Goal: Task Accomplishment & Management: Use online tool/utility

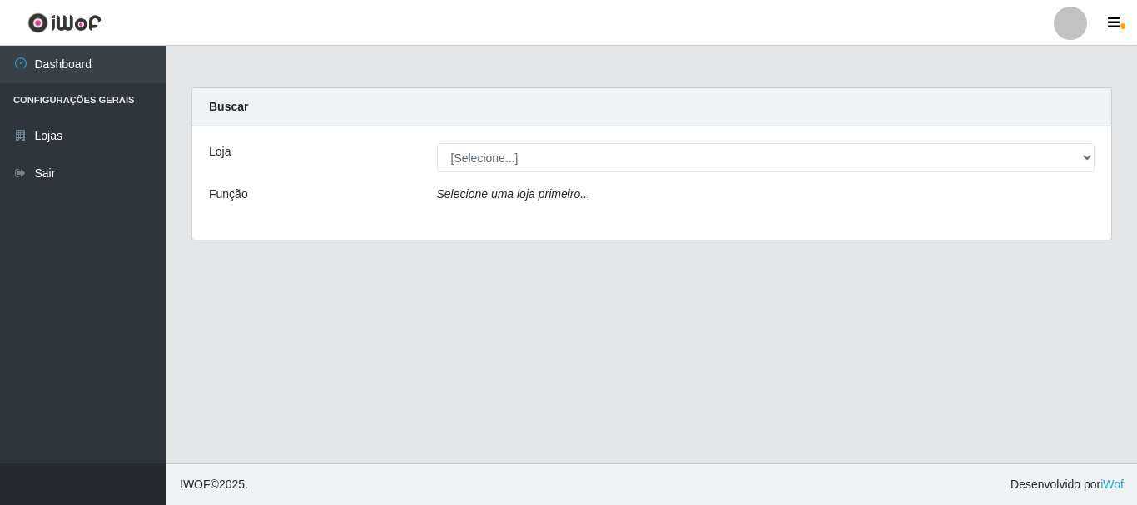
click at [653, 159] on select "[Selecione...] Nordestão - Alecrim" at bounding box center [766, 157] width 658 height 29
select select "453"
click at [437, 143] on select "[Selecione...] Nordestão - Alecrim" at bounding box center [766, 157] width 658 height 29
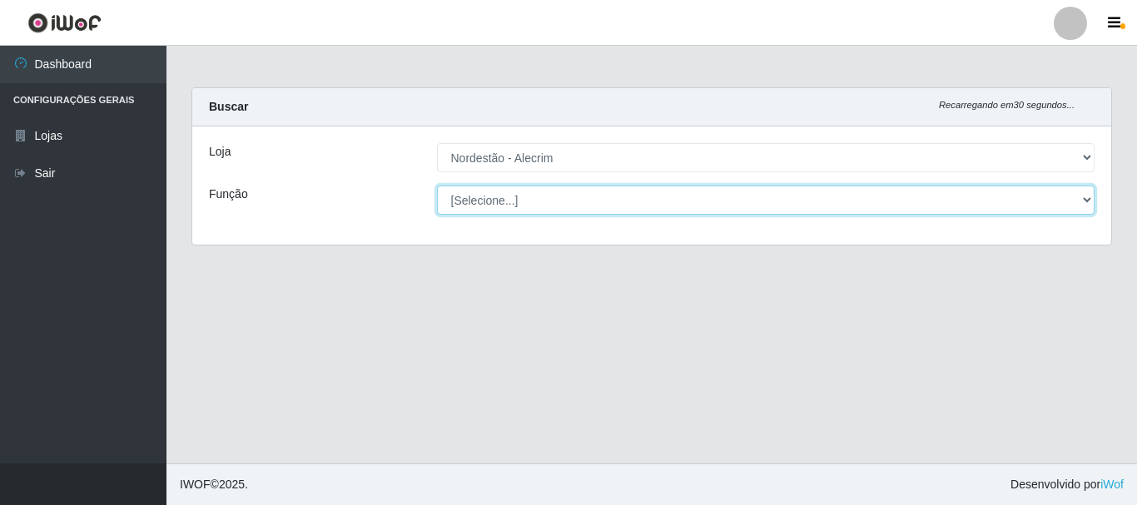
click at [622, 210] on select "[Selecione...] Balconista + Balconista de Padaria Balconista de Padaria ++ Emba…" at bounding box center [766, 200] width 658 height 29
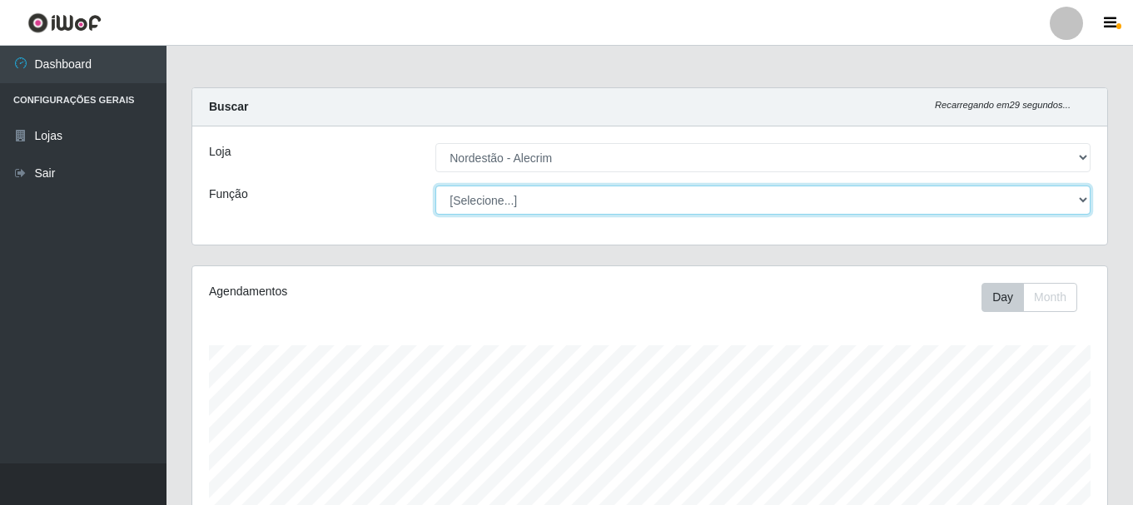
scroll to position [345, 915]
select select "1"
click at [435, 186] on select "[Selecione...] Balconista + Balconista de Padaria Balconista de Padaria ++ Emba…" at bounding box center [762, 200] width 655 height 29
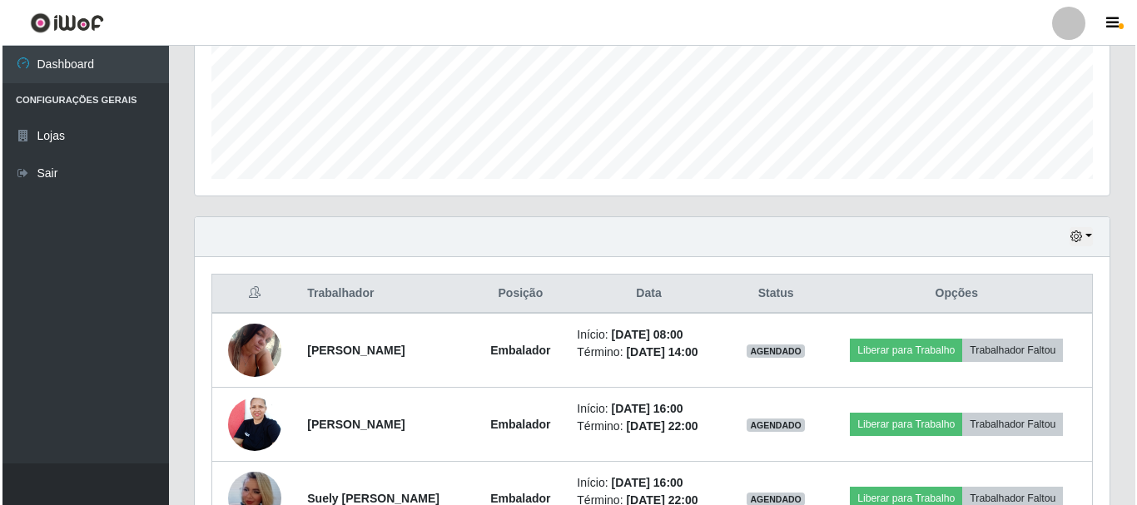
scroll to position [492, 0]
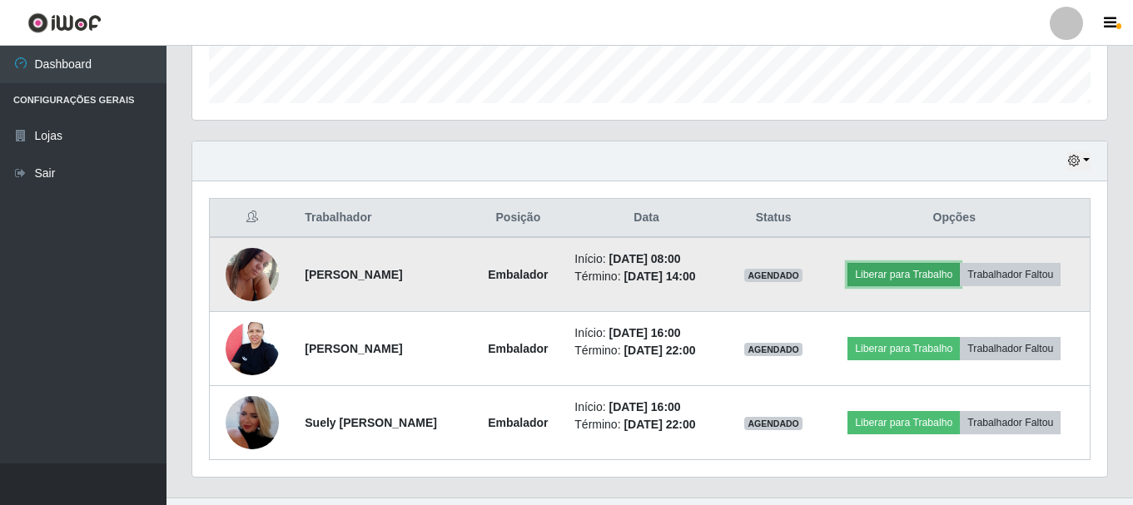
click at [887, 275] on button "Liberar para Trabalho" at bounding box center [903, 274] width 112 height 23
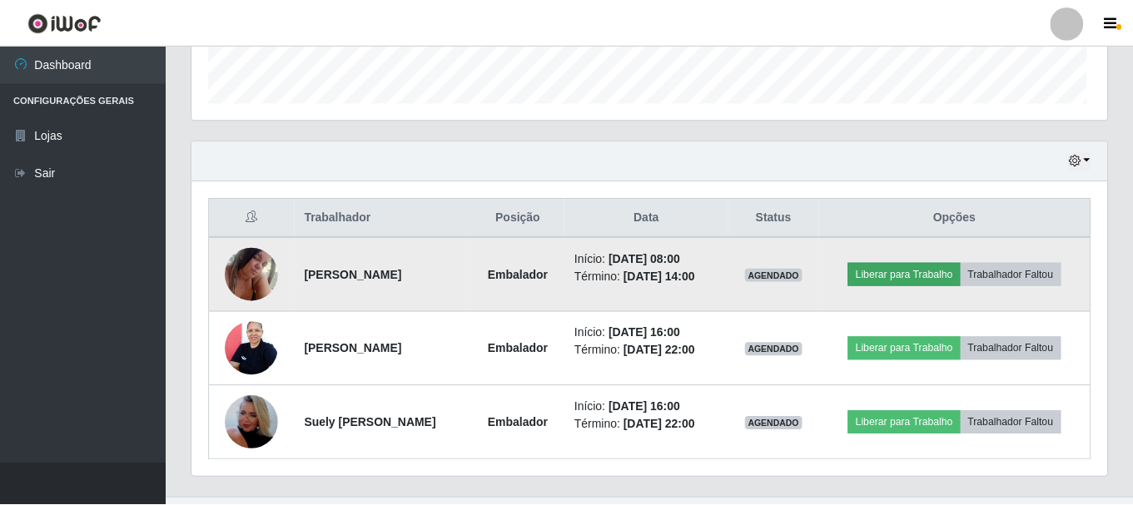
scroll to position [345, 906]
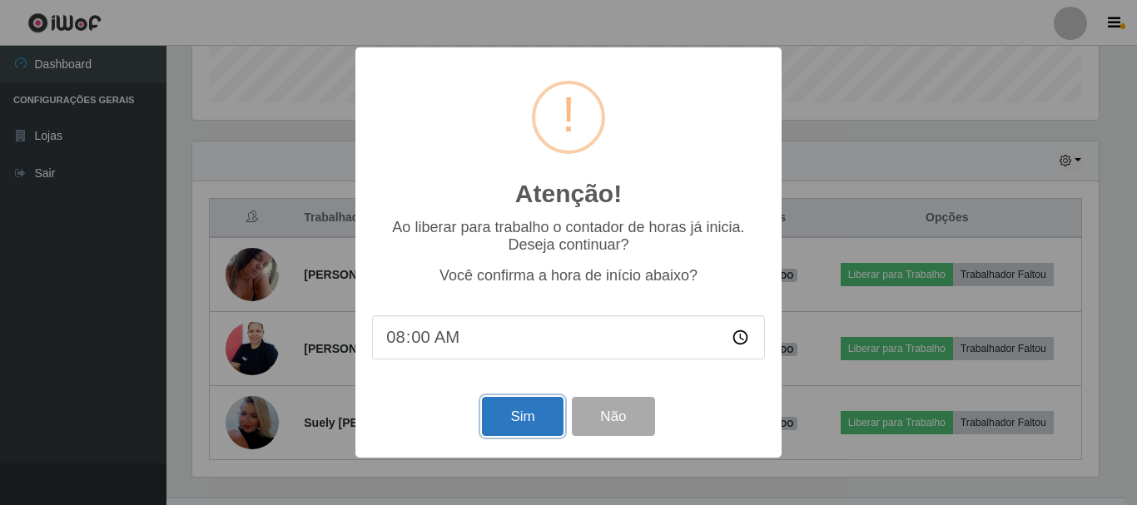
click at [516, 425] on button "Sim" at bounding box center [522, 416] width 81 height 39
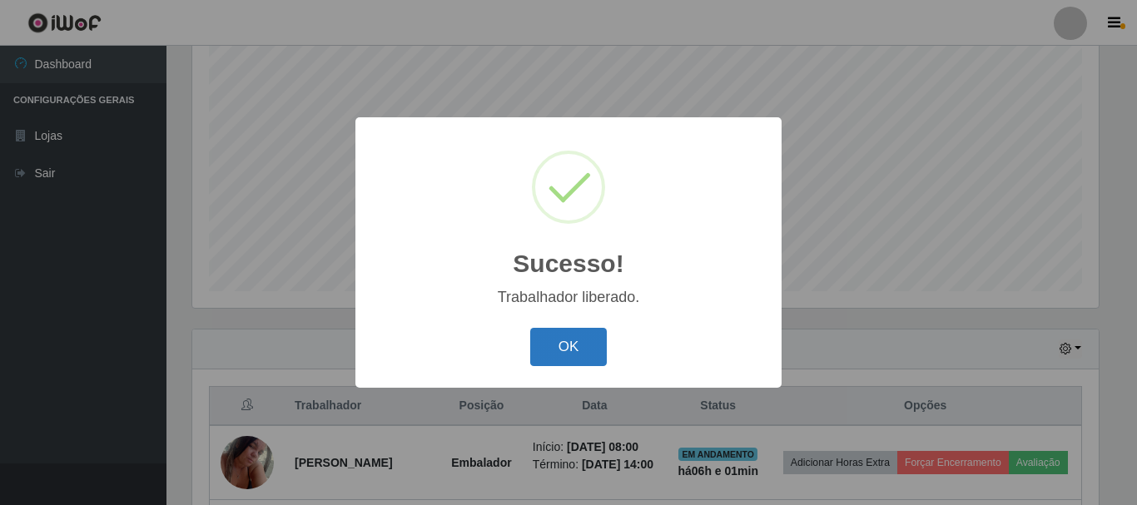
click at [594, 344] on button "OK" at bounding box center [568, 347] width 77 height 39
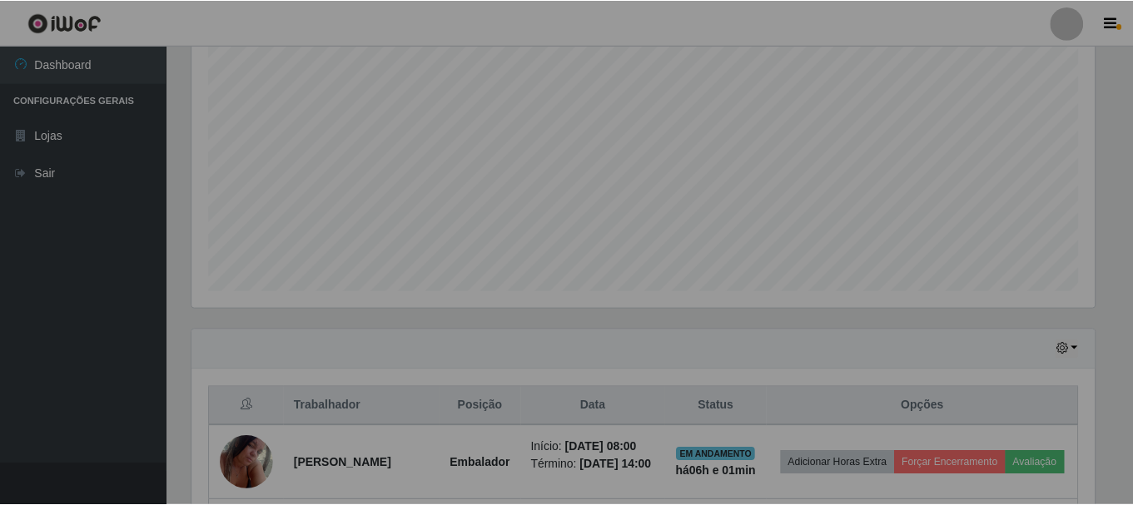
scroll to position [345, 915]
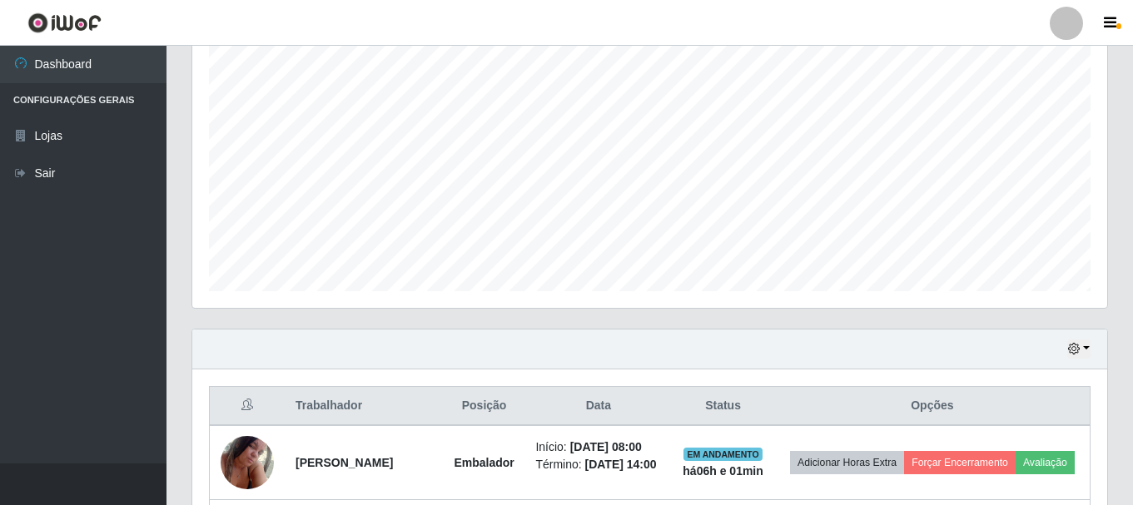
drag, startPoint x: 1131, startPoint y: 241, endPoint x: 1133, endPoint y: 281, distance: 39.2
click at [1133, 281] on html "Perfil Alterar Senha Sair Dashboard Configurações Gerais Lojas Sair Carregando.…" at bounding box center [566, 211] width 1133 height 1031
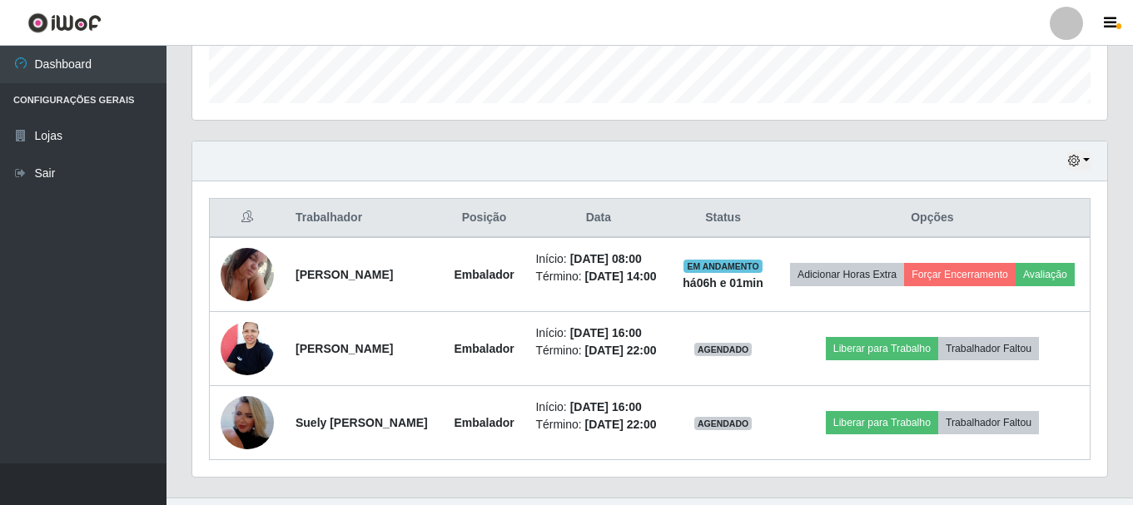
scroll to position [493, 0]
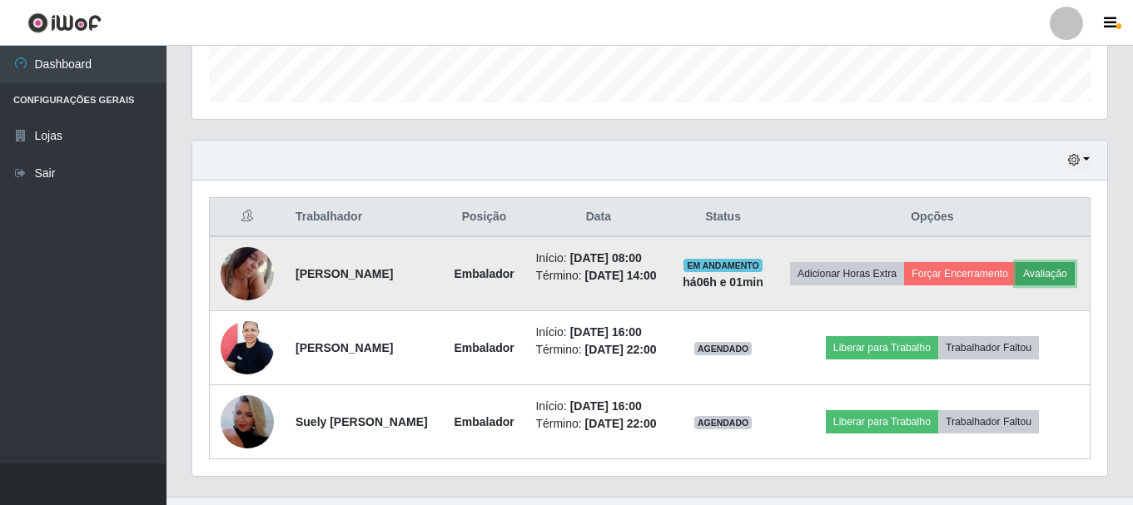
click at [1016, 286] on button "Avaliação" at bounding box center [1045, 273] width 59 height 23
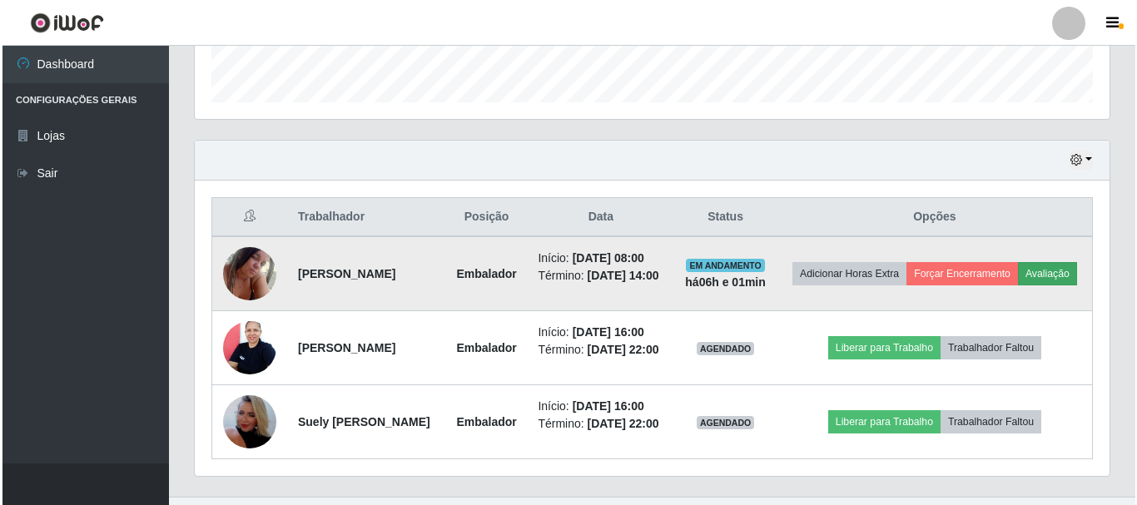
scroll to position [345, 906]
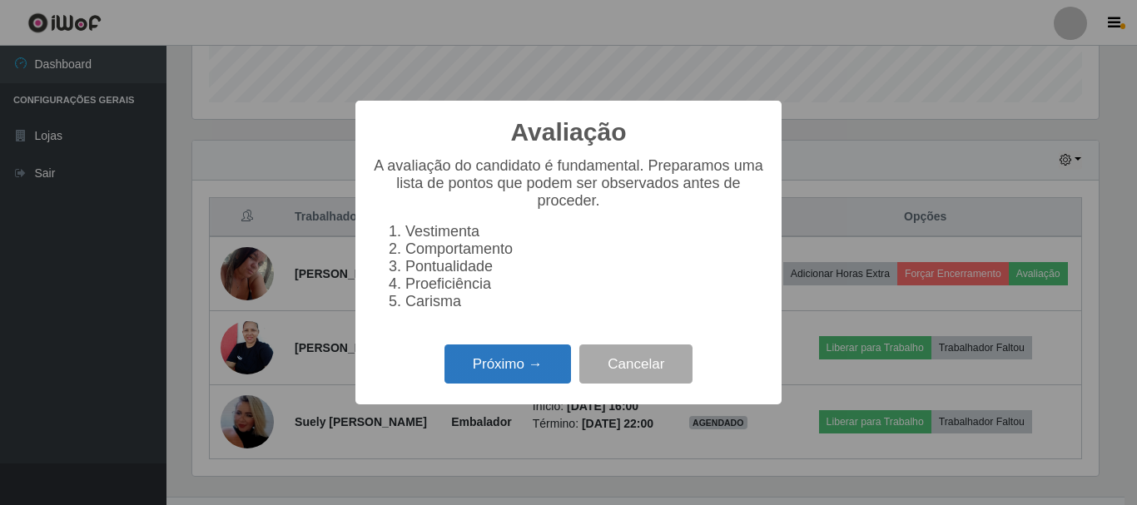
click at [544, 375] on button "Próximo →" at bounding box center [508, 364] width 127 height 39
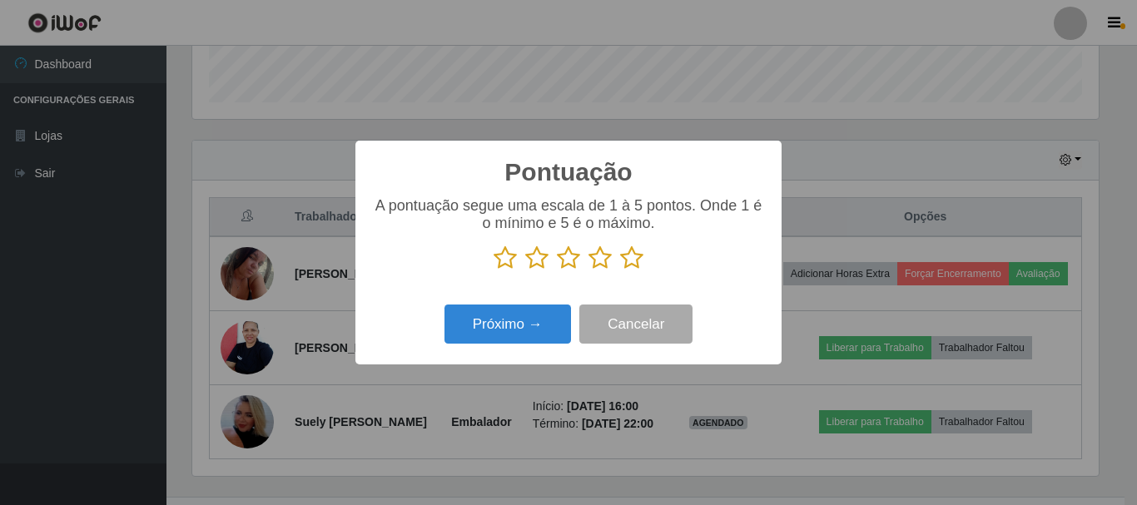
scroll to position [832062, 831501]
click at [623, 261] on icon at bounding box center [631, 258] width 23 height 25
click at [620, 271] on input "radio" at bounding box center [620, 271] width 0 height 0
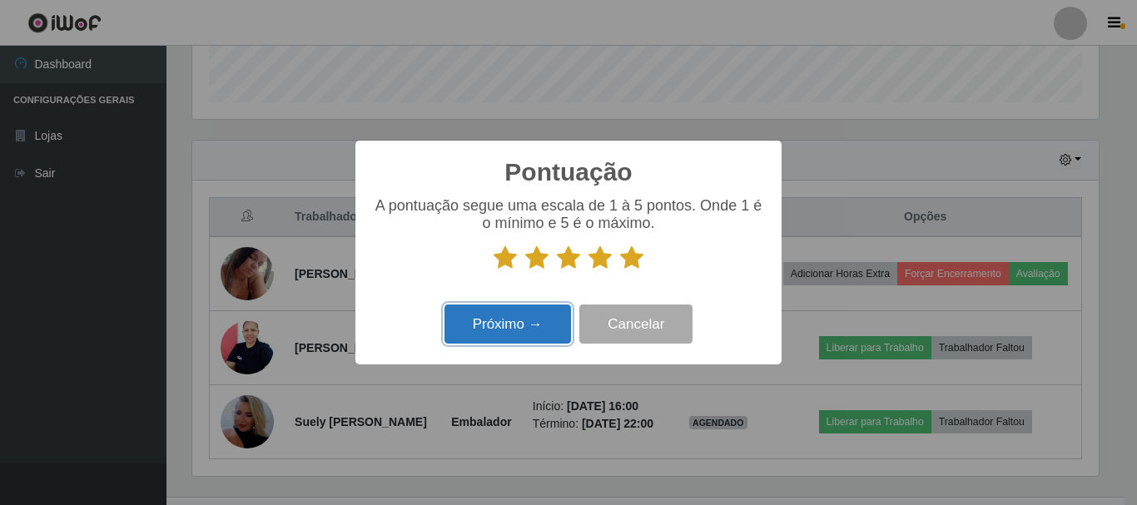
click at [513, 331] on button "Próximo →" at bounding box center [508, 324] width 127 height 39
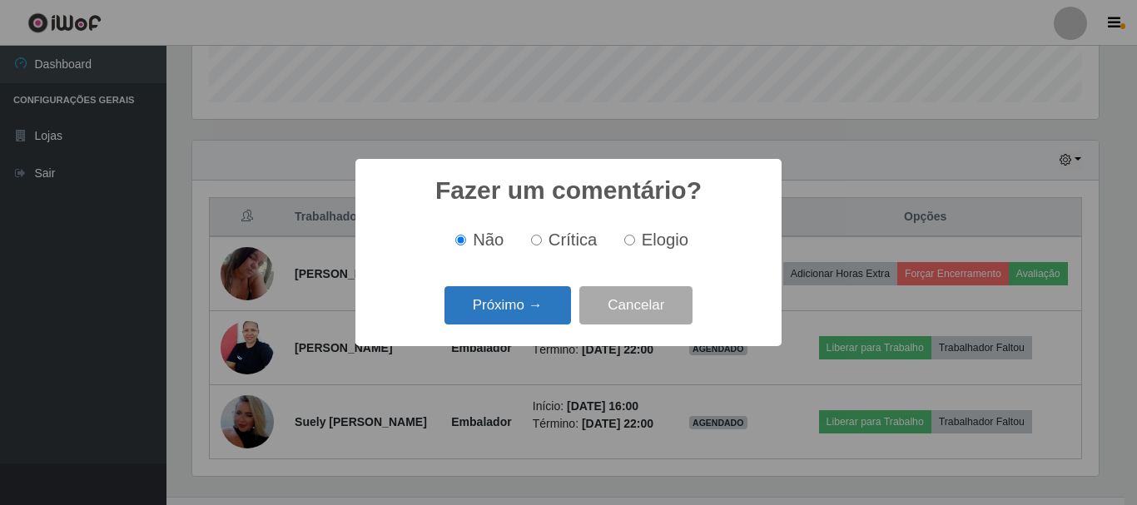
click at [529, 315] on button "Próximo →" at bounding box center [508, 305] width 127 height 39
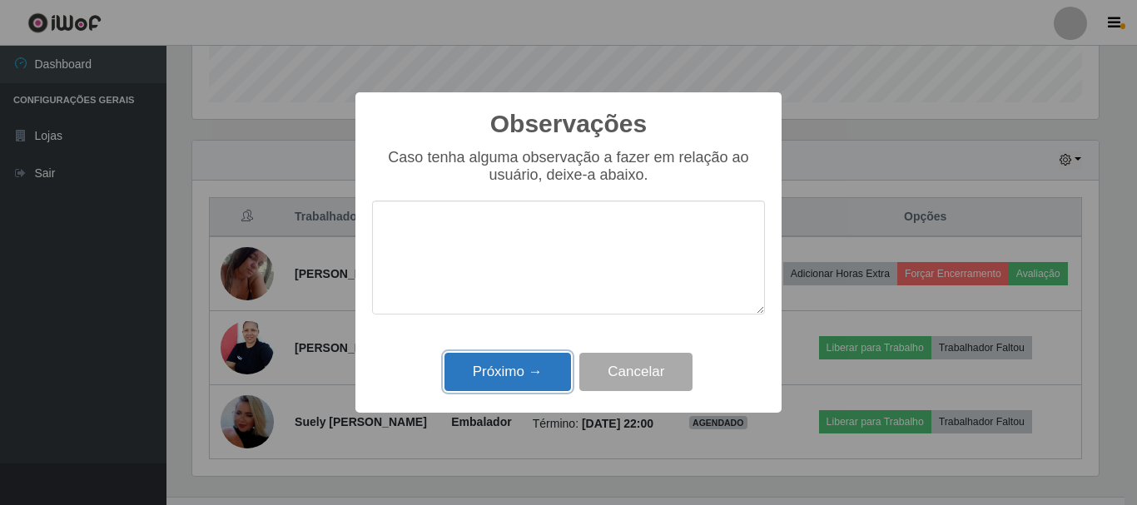
click at [531, 376] on button "Próximo →" at bounding box center [508, 372] width 127 height 39
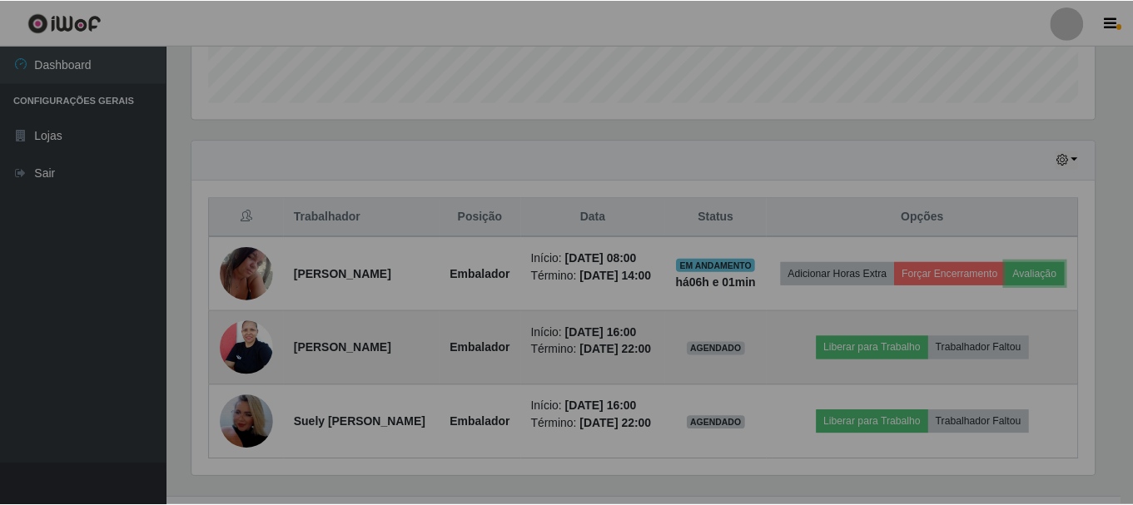
scroll to position [345, 915]
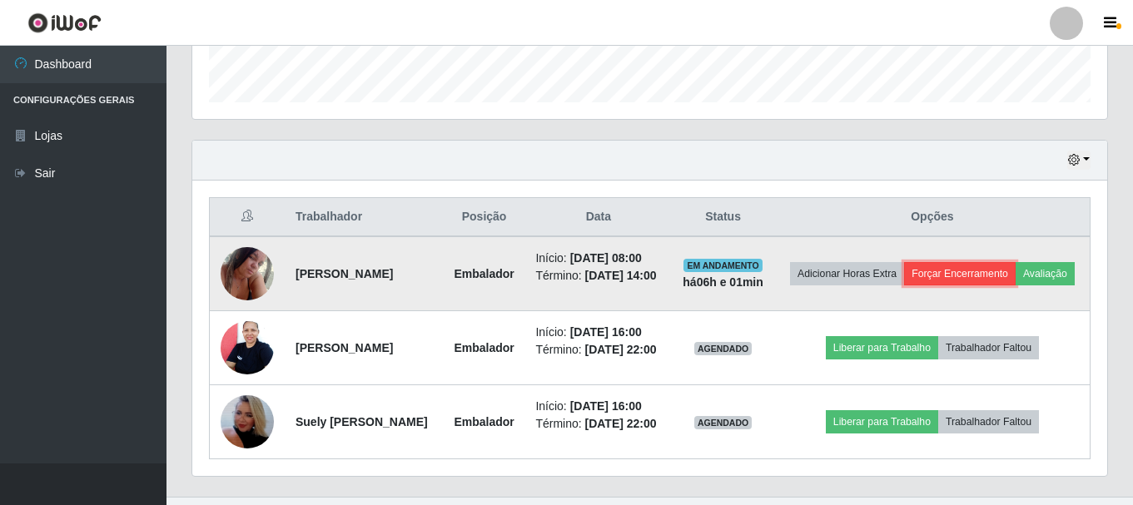
click at [1016, 266] on button "Forçar Encerramento" at bounding box center [960, 273] width 112 height 23
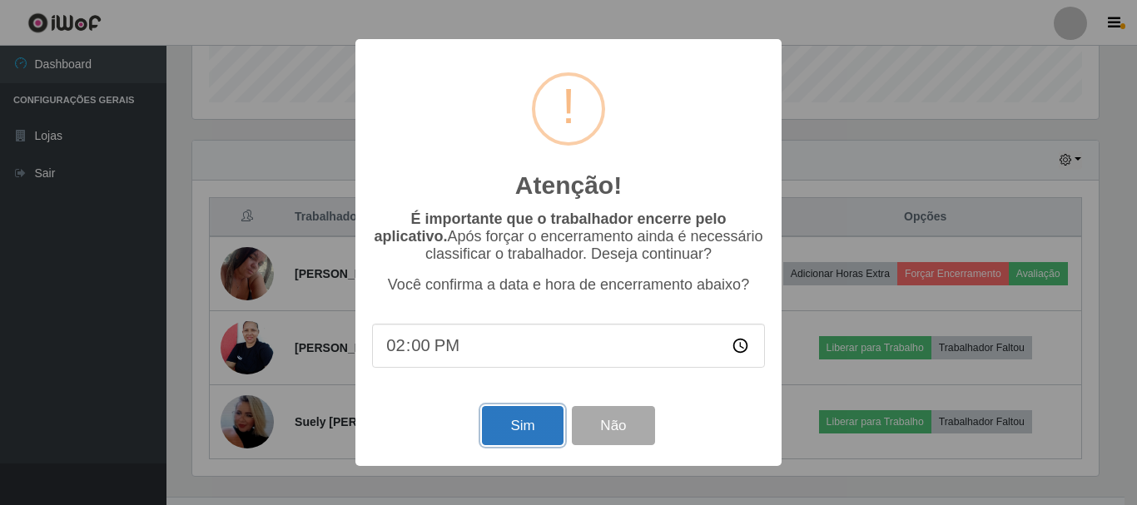
click at [529, 436] on button "Sim" at bounding box center [522, 425] width 81 height 39
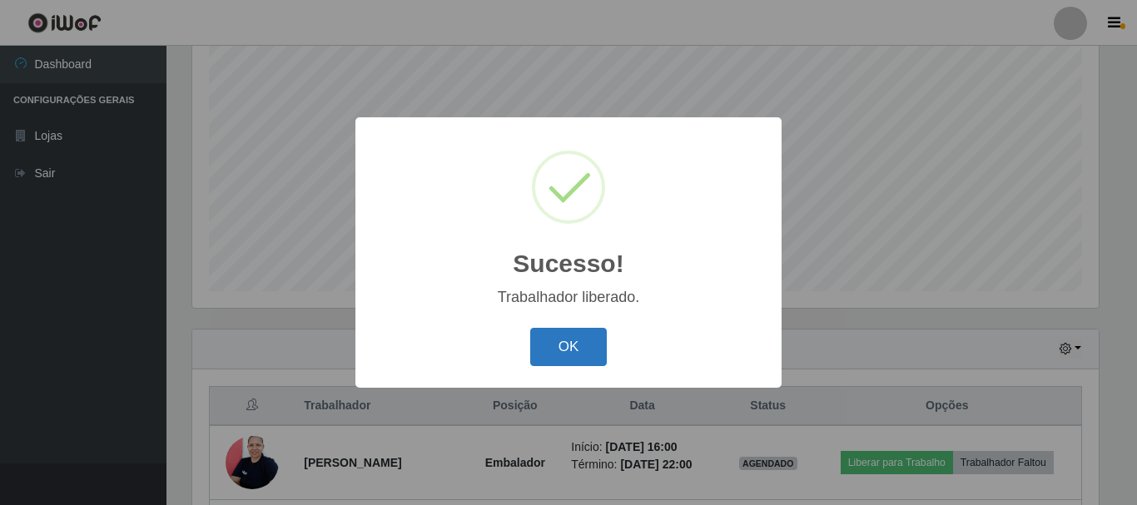
click at [562, 349] on button "OK" at bounding box center [568, 347] width 77 height 39
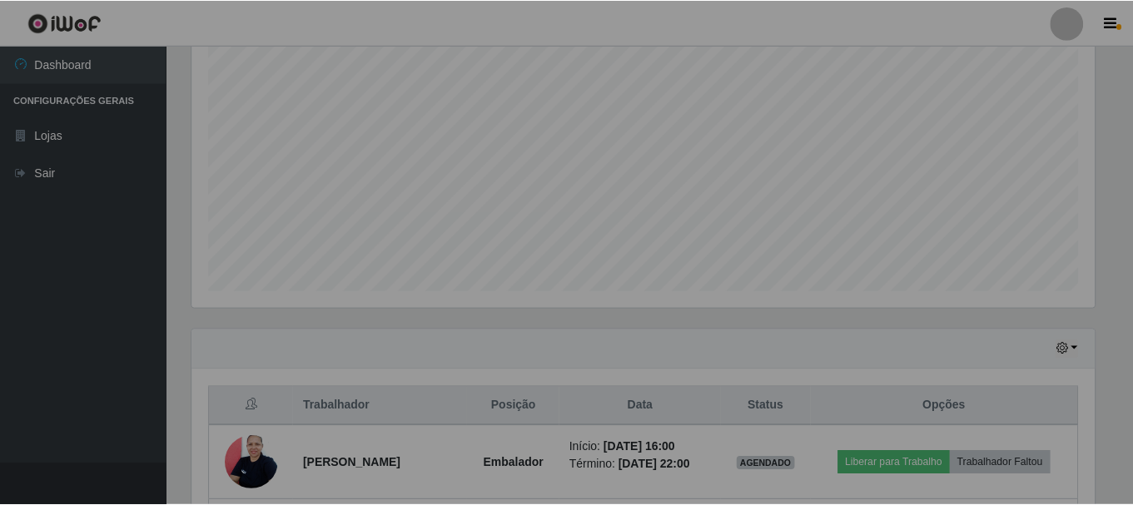
scroll to position [345, 915]
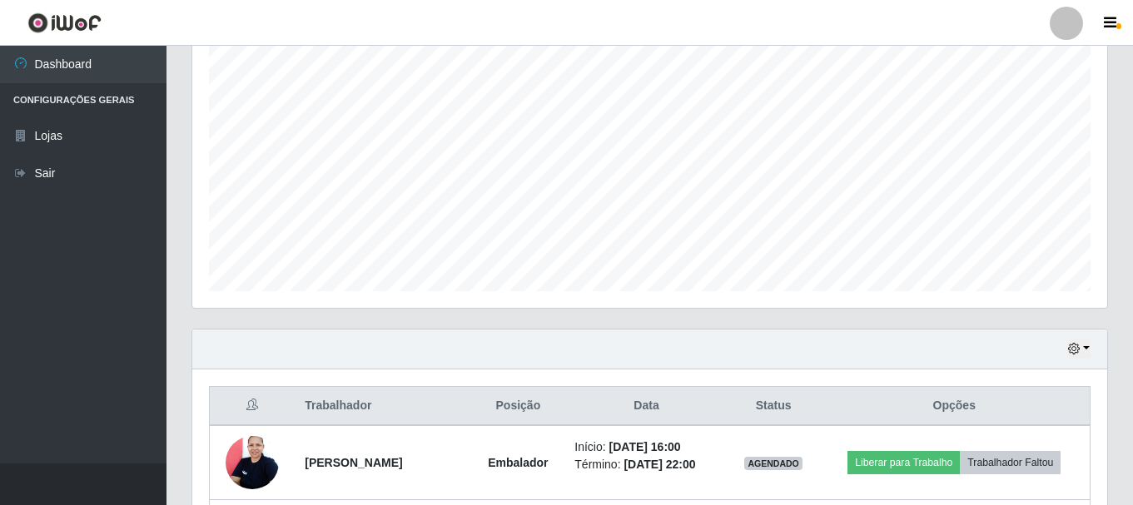
drag, startPoint x: 1130, startPoint y: 147, endPoint x: 1130, endPoint y: 223, distance: 76.6
click at [1130, 222] on div "Carregando... Buscar Recarregando em 0 segundos... Loja [Selecione...] Nordestã…" at bounding box center [649, 198] width 966 height 828
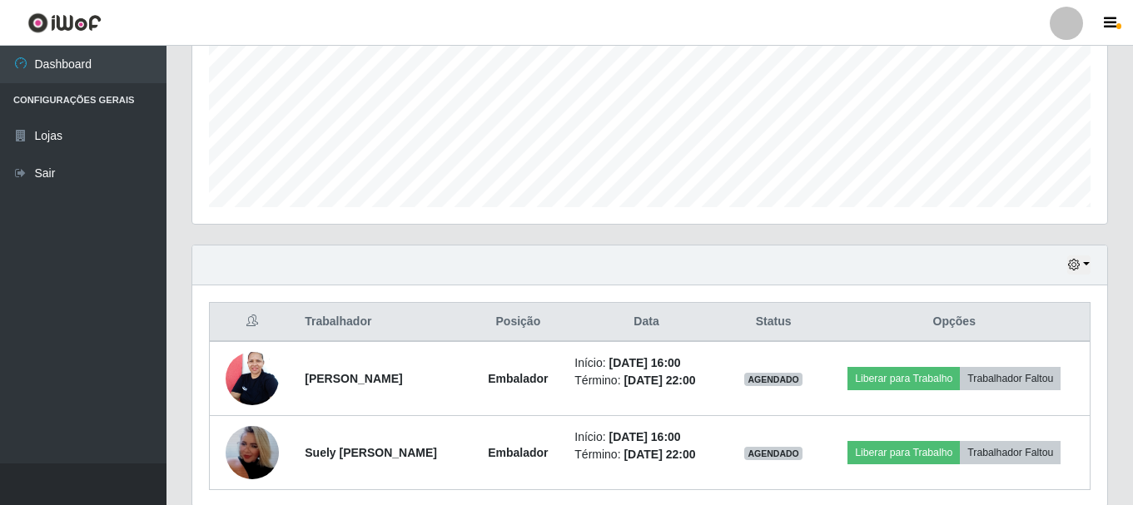
scroll to position [452, 0]
